Goal: Information Seeking & Learning: Stay updated

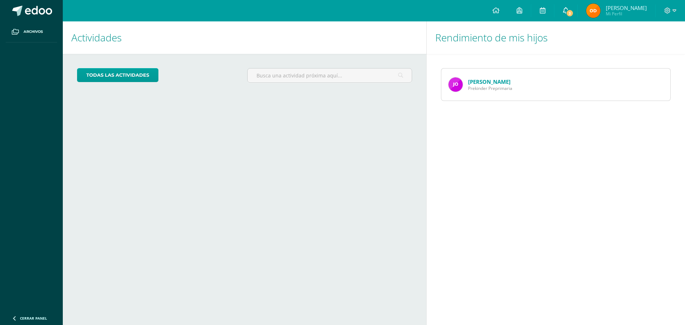
click at [574, 11] on span "3" at bounding box center [570, 13] width 8 height 8
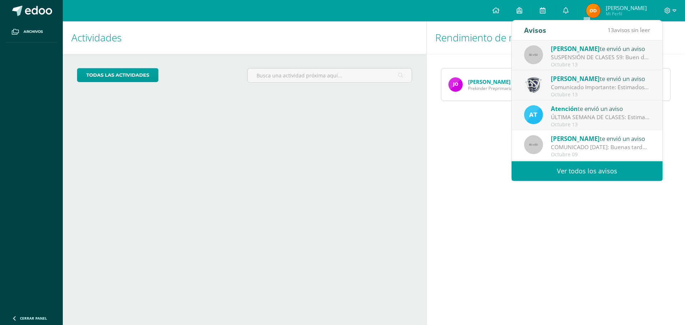
click at [580, 118] on div "ÚLTIMA SEMANA DE CLASES: Estimados padres de familia, Deseamos una semana llena…" at bounding box center [600, 117] width 99 height 8
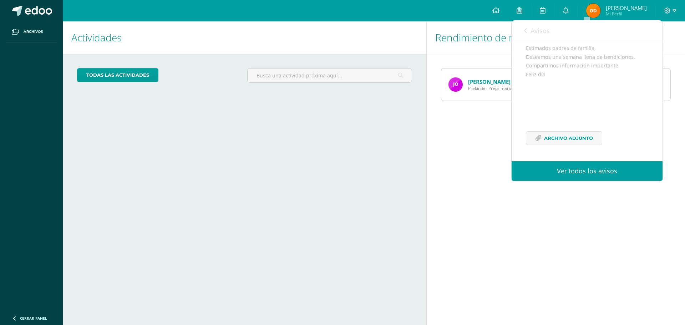
scroll to position [78, 0]
click at [566, 135] on span "Archivo Adjunto" at bounding box center [568, 138] width 49 height 13
click at [526, 29] on icon at bounding box center [525, 31] width 3 height 6
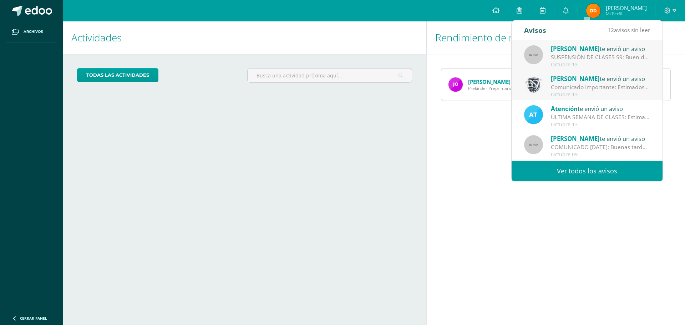
click at [566, 89] on div "Comunicado Importante: Estimados padres de familia, revisar imagen adjunta." at bounding box center [600, 87] width 99 height 8
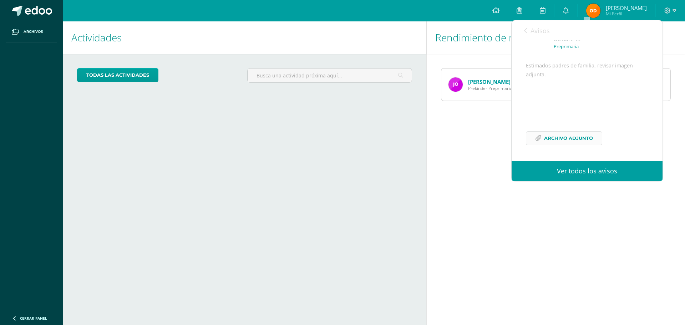
click at [565, 136] on span "Archivo Adjunto" at bounding box center [568, 138] width 49 height 13
click at [529, 30] on link "Avisos" at bounding box center [537, 30] width 26 height 20
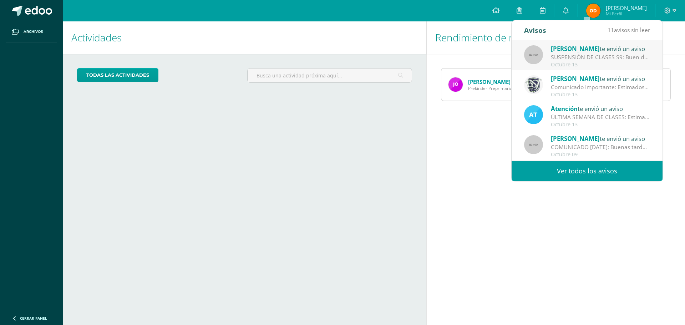
click at [583, 55] on div "SUSPENSIÓN DE CLASES S9: Buen día padres de familia de preprimaria. Les saludo …" at bounding box center [600, 57] width 99 height 8
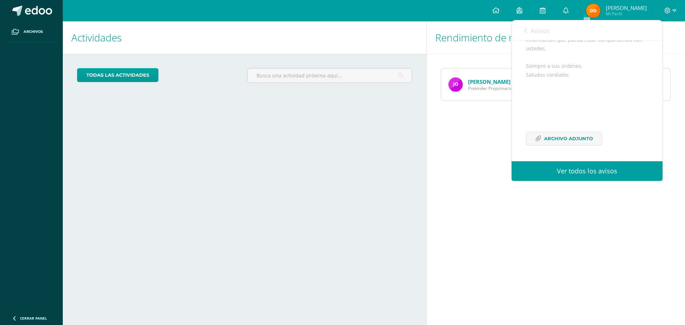
scroll to position [183, 0]
click at [581, 140] on span "Archivo Adjunto" at bounding box center [568, 138] width 49 height 13
click at [499, 10] on icon at bounding box center [495, 10] width 7 height 6
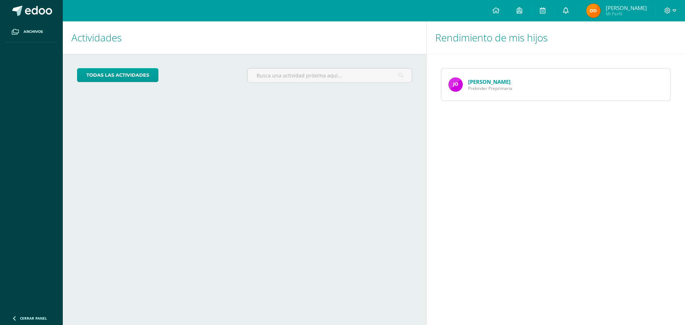
click at [569, 9] on icon at bounding box center [566, 10] width 6 height 6
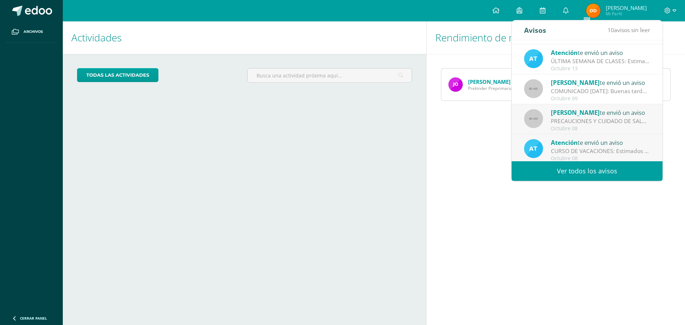
scroll to position [71, 0]
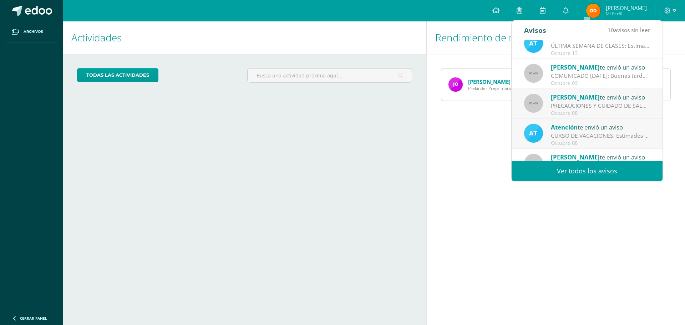
click at [586, 106] on div "PRECAUCIONES Y CUIDADO DE SALUD: Buena noche queridas familias de PP. Es un gus…" at bounding box center [600, 106] width 99 height 8
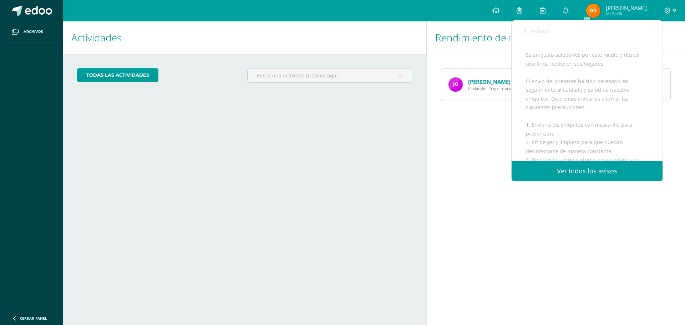
scroll to position [107, 0]
click at [529, 30] on link "Avisos" at bounding box center [537, 30] width 26 height 20
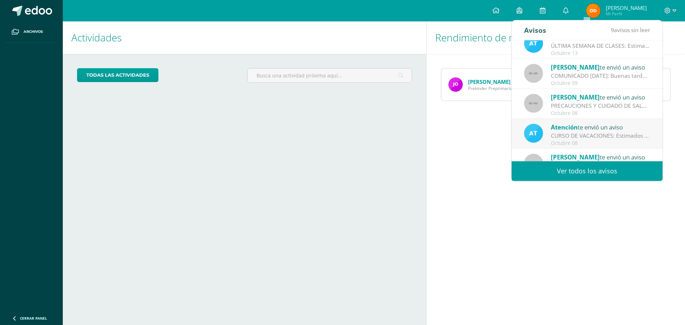
click at [596, 135] on div "CURSO DE VACACIONES: Estimados padres de familia, Con gran entusiasmo les compa…" at bounding box center [600, 136] width 99 height 8
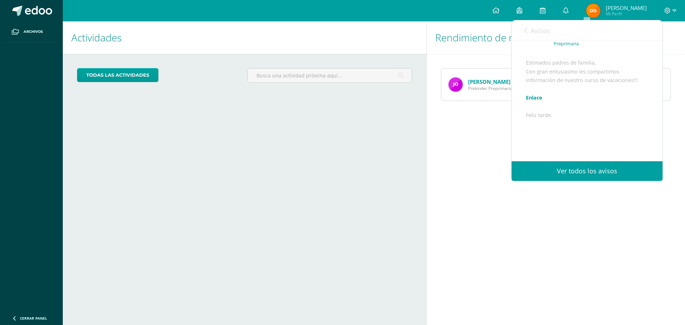
scroll to position [10, 0]
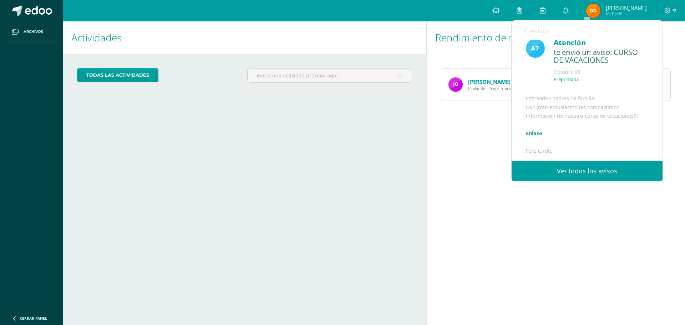
click at [527, 30] on link "Avisos" at bounding box center [537, 30] width 26 height 20
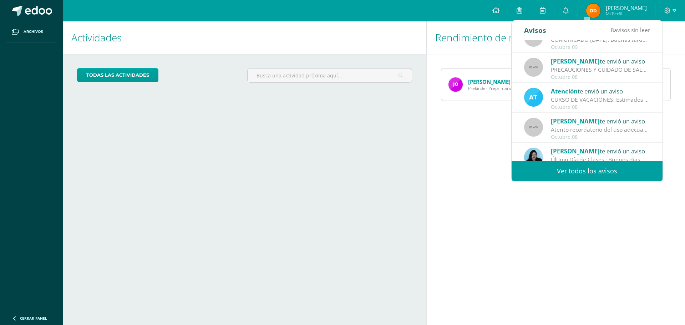
scroll to position [119, 0]
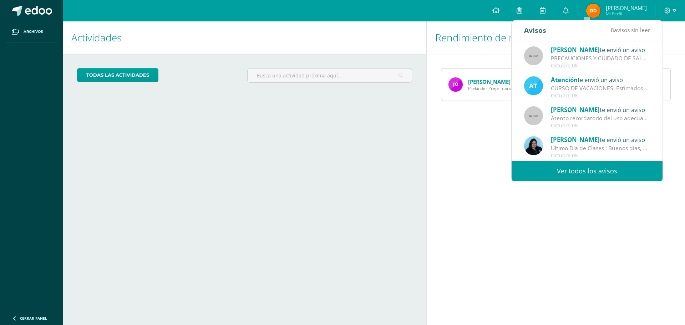
click at [581, 167] on link "Ver todos los avisos" at bounding box center [587, 171] width 151 height 20
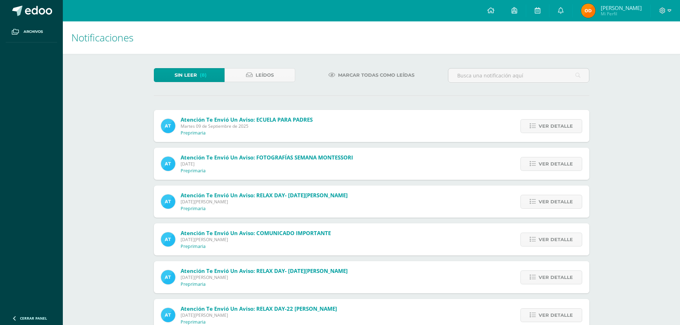
scroll to position [36, 0]
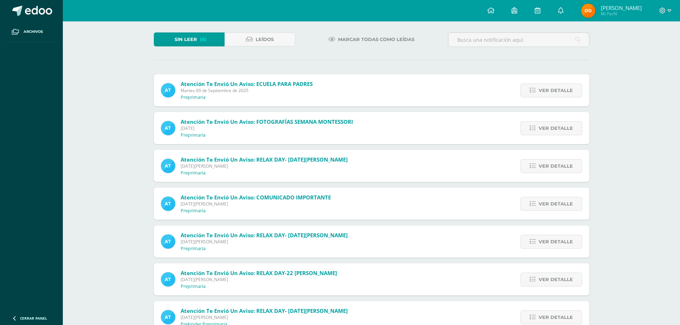
click at [370, 39] on span "Marcar todas como leídas" at bounding box center [376, 39] width 76 height 13
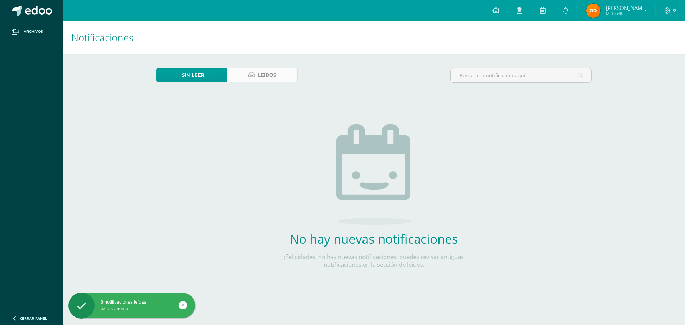
click at [261, 76] on span "Leídos" at bounding box center [267, 75] width 18 height 13
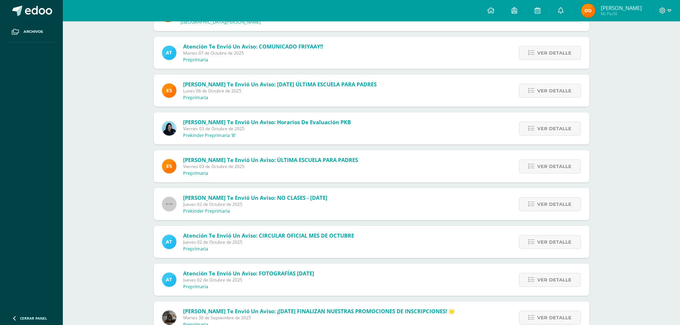
scroll to position [464, 0]
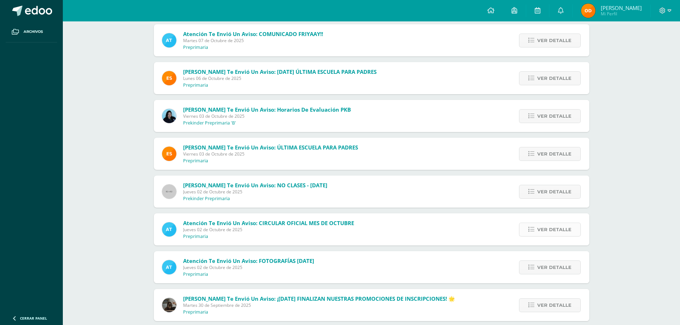
click at [544, 228] on span "Ver detalle" at bounding box center [554, 229] width 34 height 13
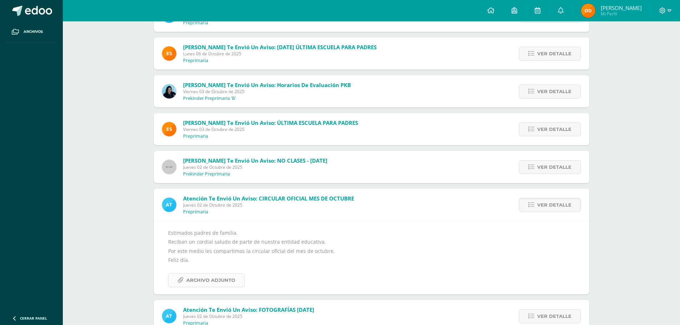
scroll to position [499, 0]
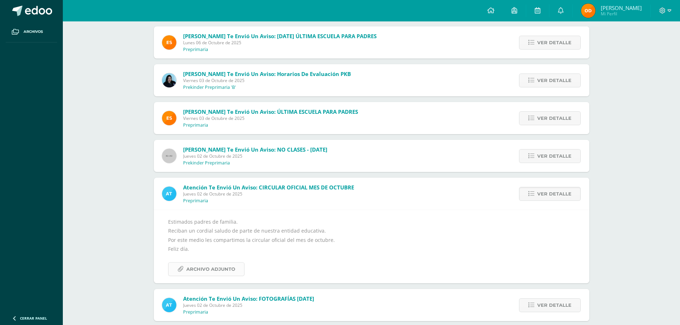
click at [197, 270] on span "Archivo Adjunto" at bounding box center [210, 269] width 49 height 13
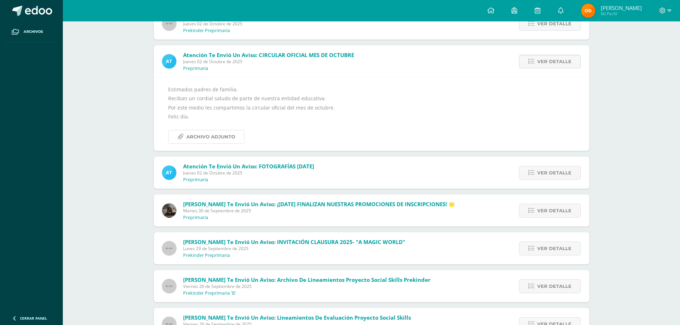
scroll to position [642, 0]
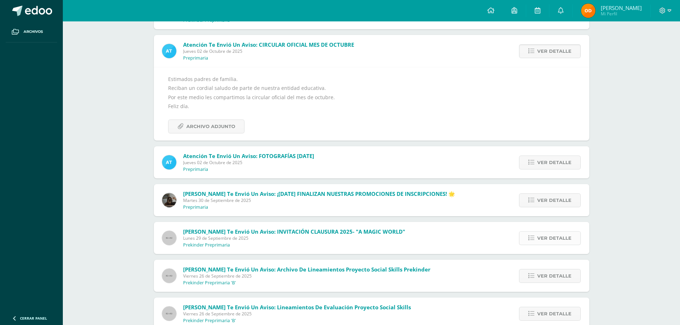
click at [547, 237] on span "Ver detalle" at bounding box center [554, 238] width 34 height 13
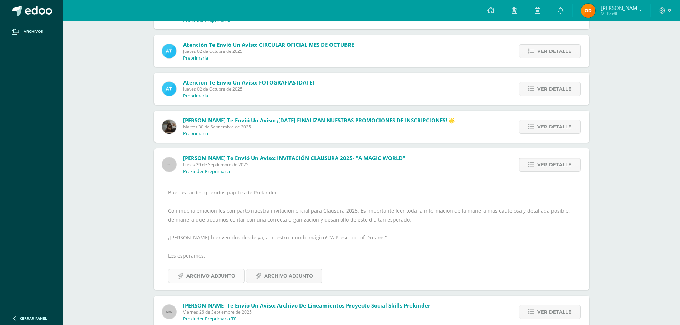
click at [218, 277] on span "Archivo Adjunto" at bounding box center [210, 275] width 49 height 13
click at [290, 277] on span "Archivo Adjunto" at bounding box center [288, 275] width 49 height 13
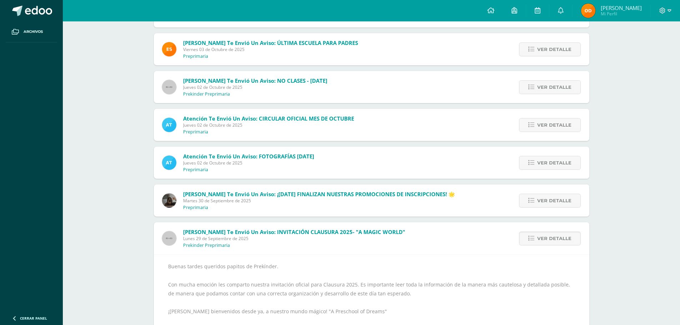
scroll to position [428, 0]
